Goal: Find specific fact: Find specific fact

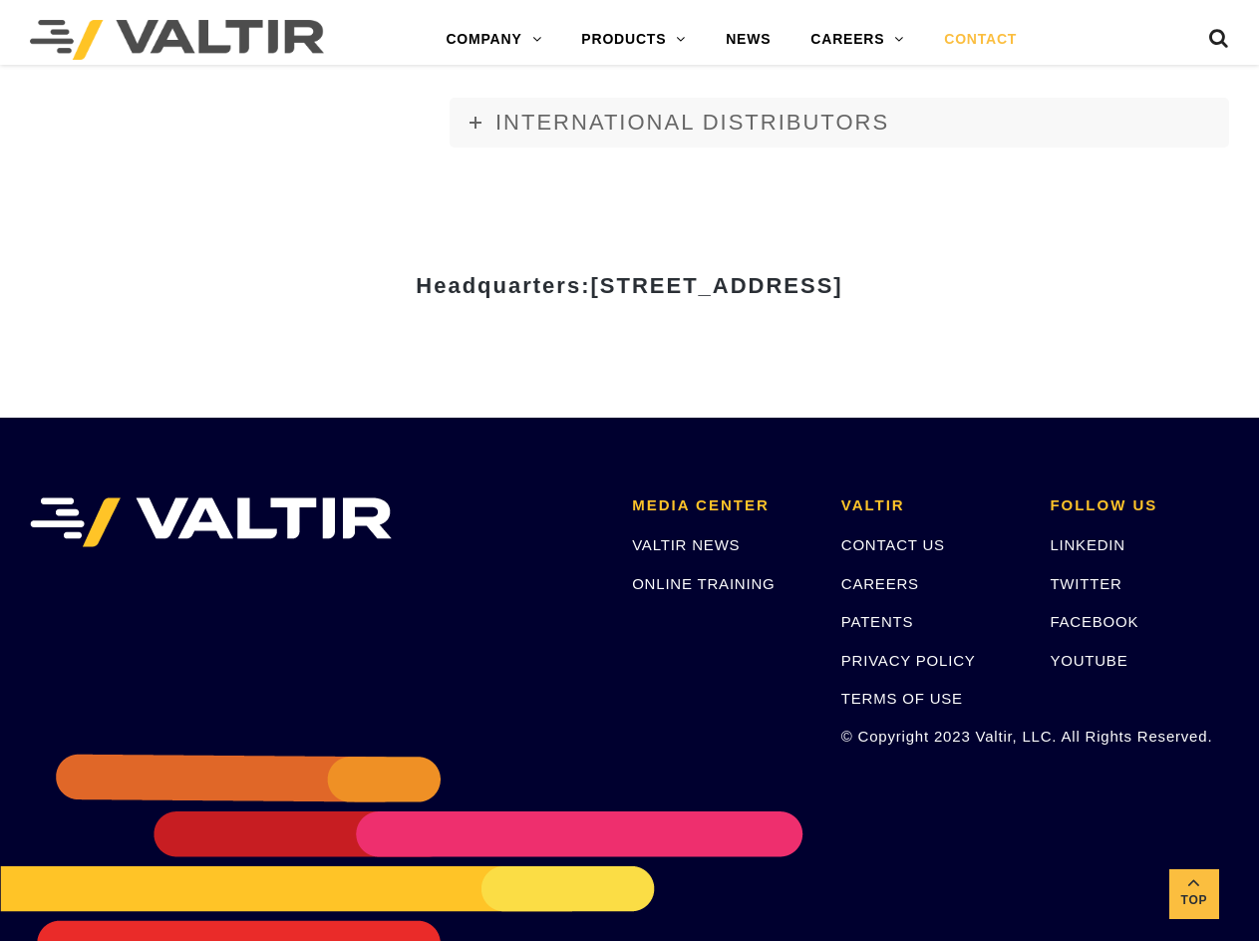
scroll to position [2496, 0]
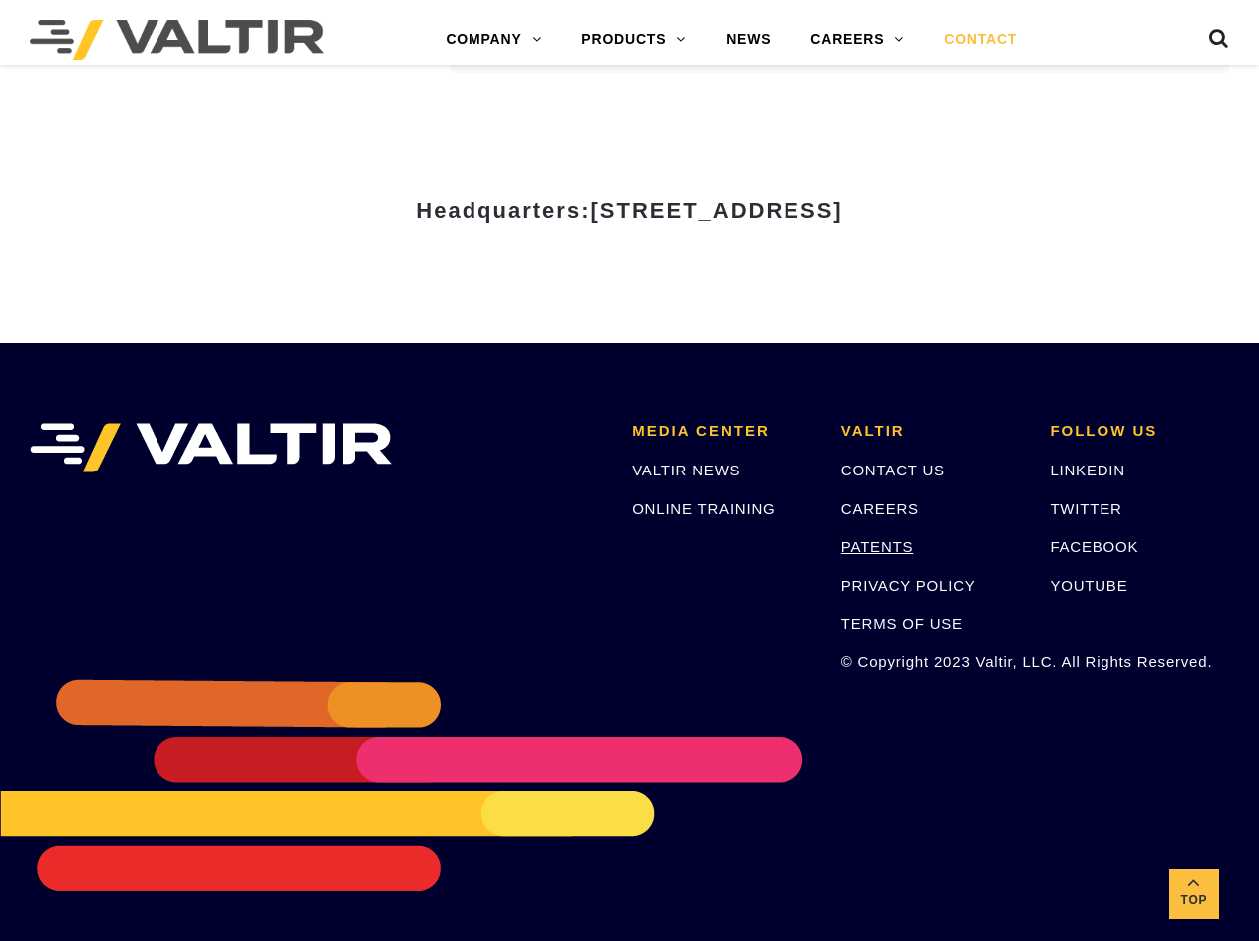
click at [883, 545] on link "PATENTS" at bounding box center [877, 546] width 73 height 17
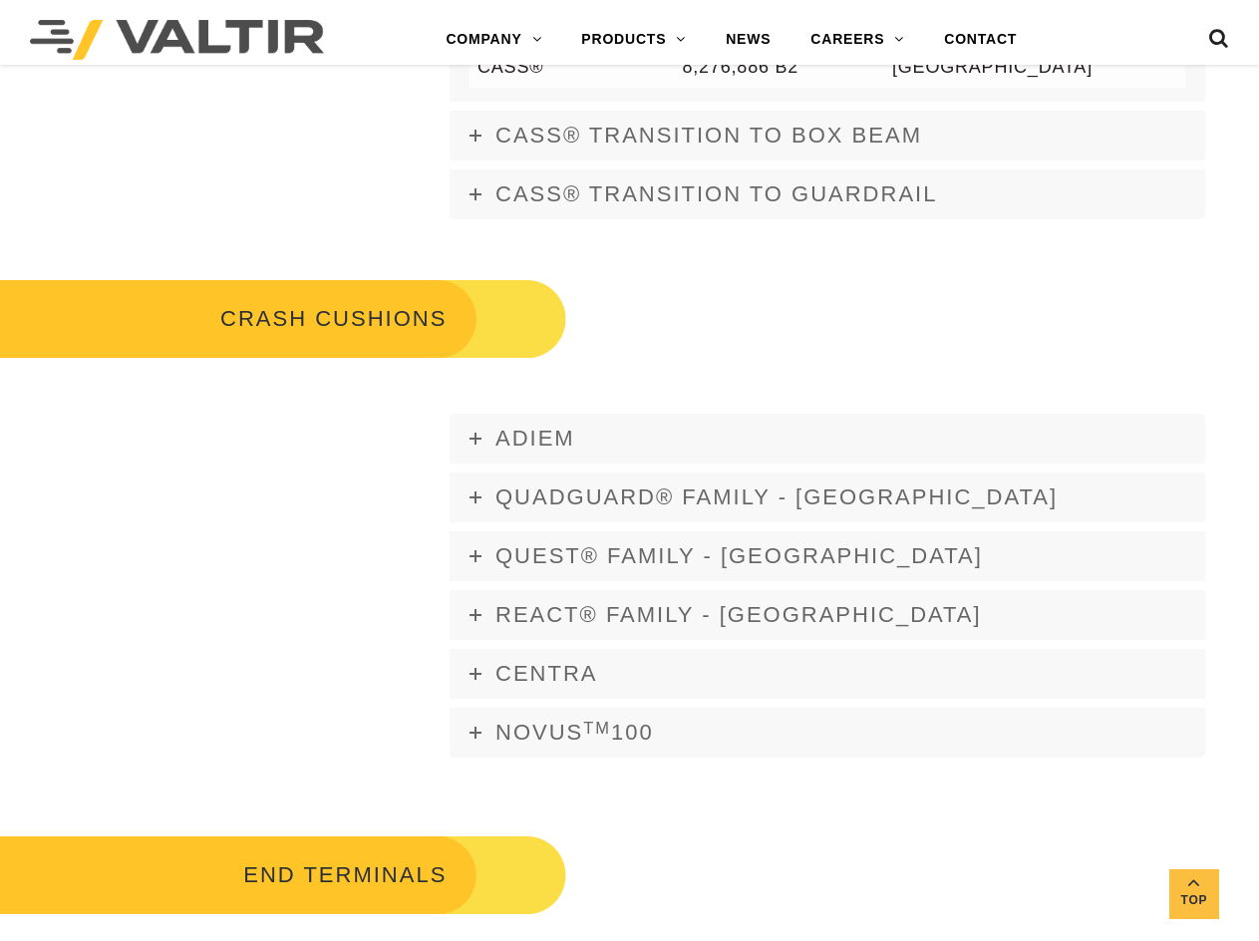
scroll to position [1694, 0]
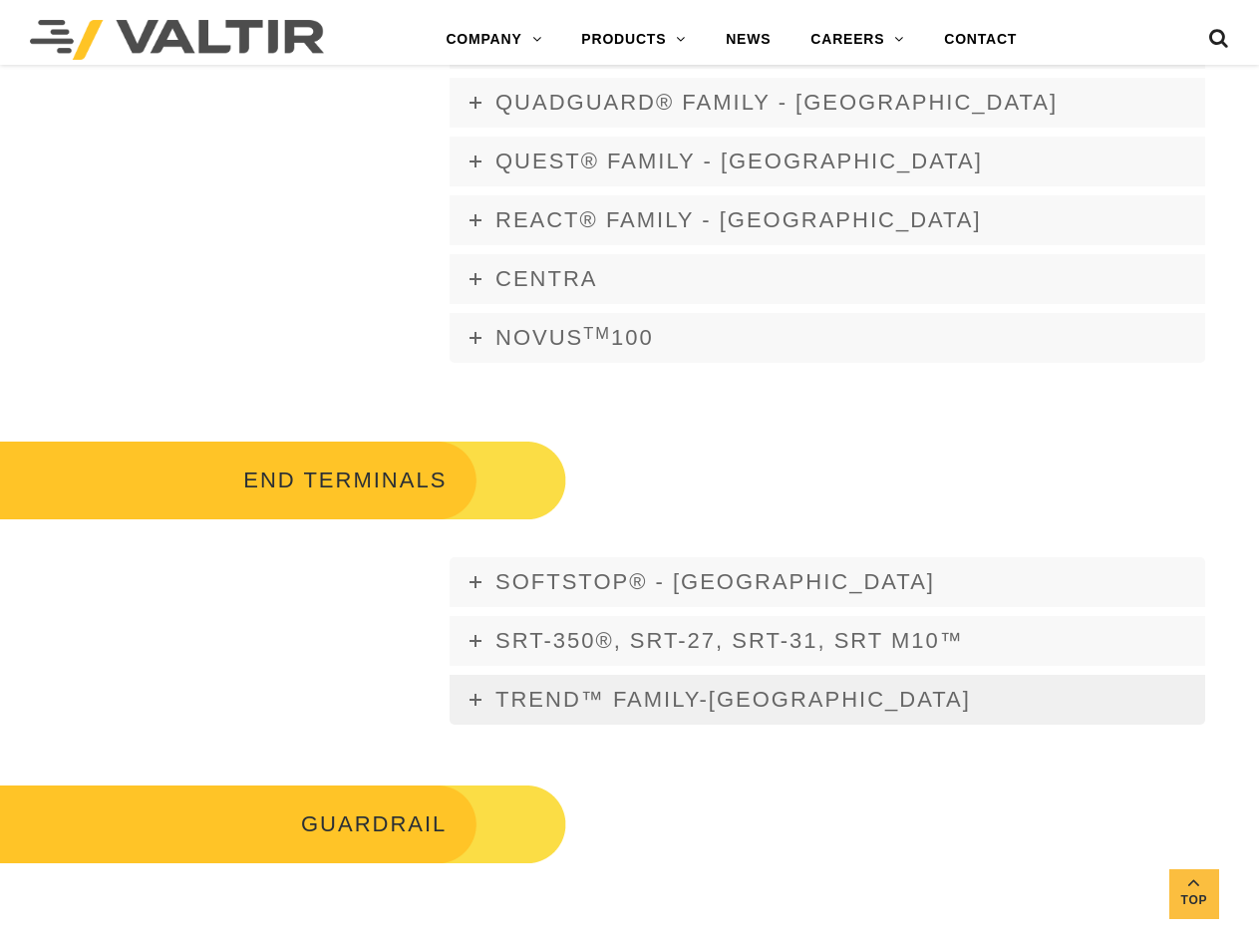
click at [644, 697] on span "TREND™ FAMILY-[GEOGRAPHIC_DATA]" at bounding box center [732, 699] width 475 height 25
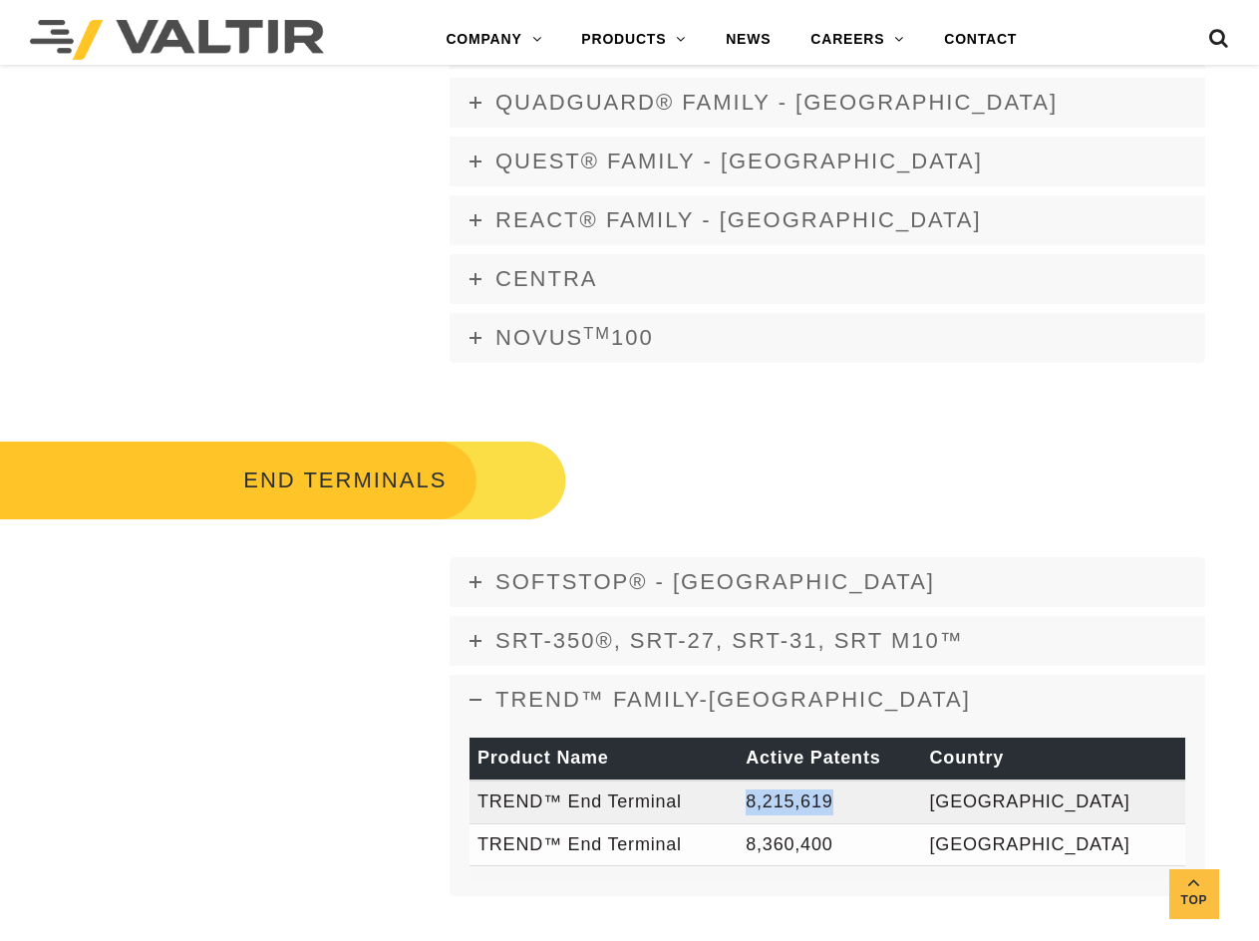
drag, startPoint x: 907, startPoint y: 803, endPoint x: 823, endPoint y: 809, distance: 83.9
click at [823, 809] on td "8,215,619" at bounding box center [828, 801] width 183 height 43
copy td "8,215,619"
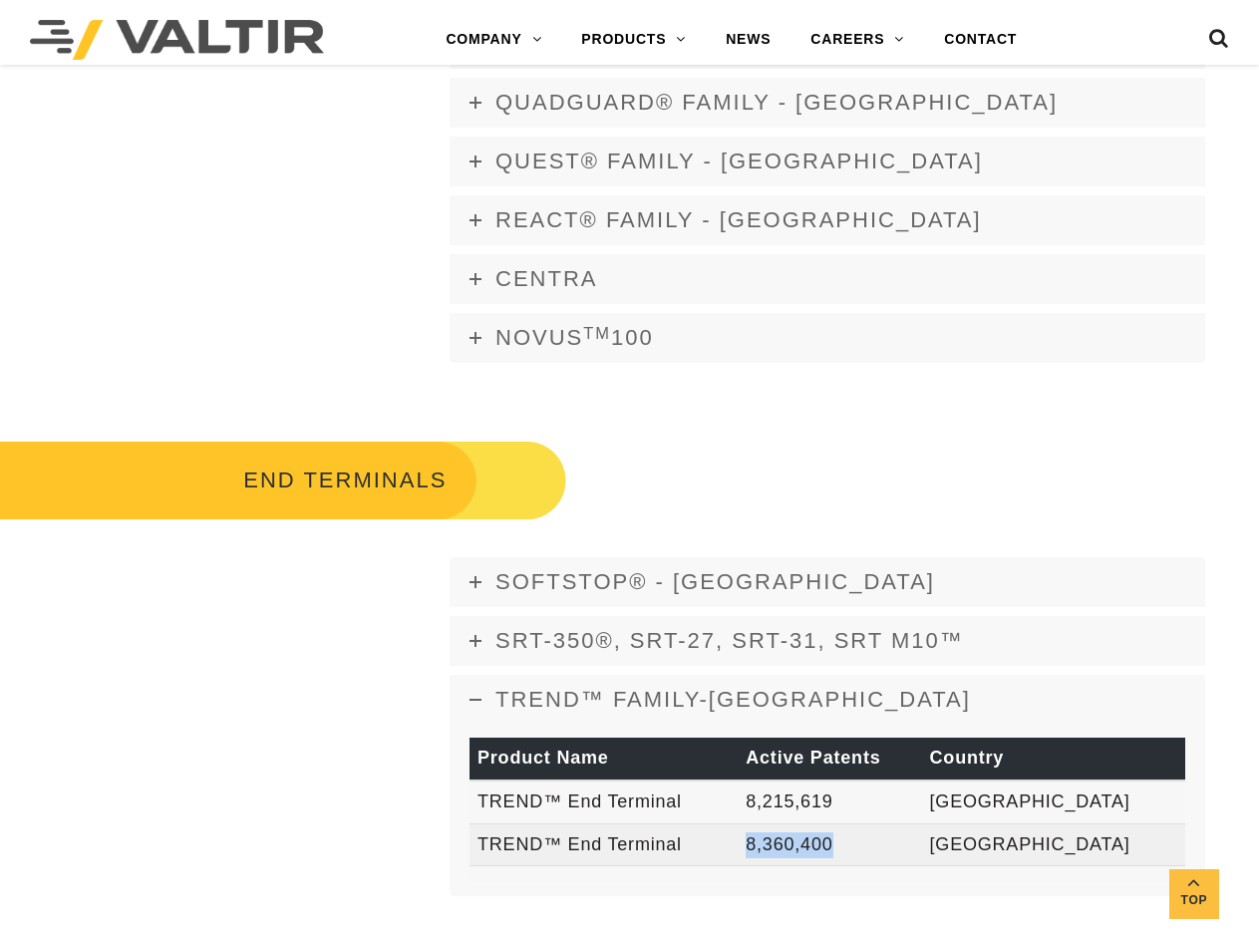
drag, startPoint x: 909, startPoint y: 840, endPoint x: 820, endPoint y: 845, distance: 88.8
click at [820, 845] on td "8,360,400" at bounding box center [828, 844] width 183 height 43
copy td "8,360,400"
